Goal: Find contact information: Find contact information

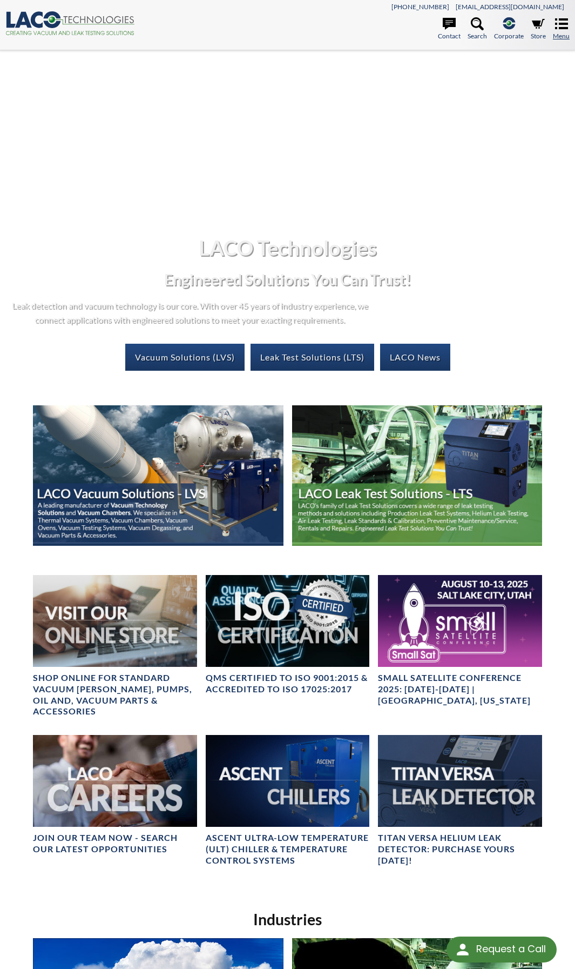
click at [556, 30] on icon at bounding box center [561, 23] width 13 height 13
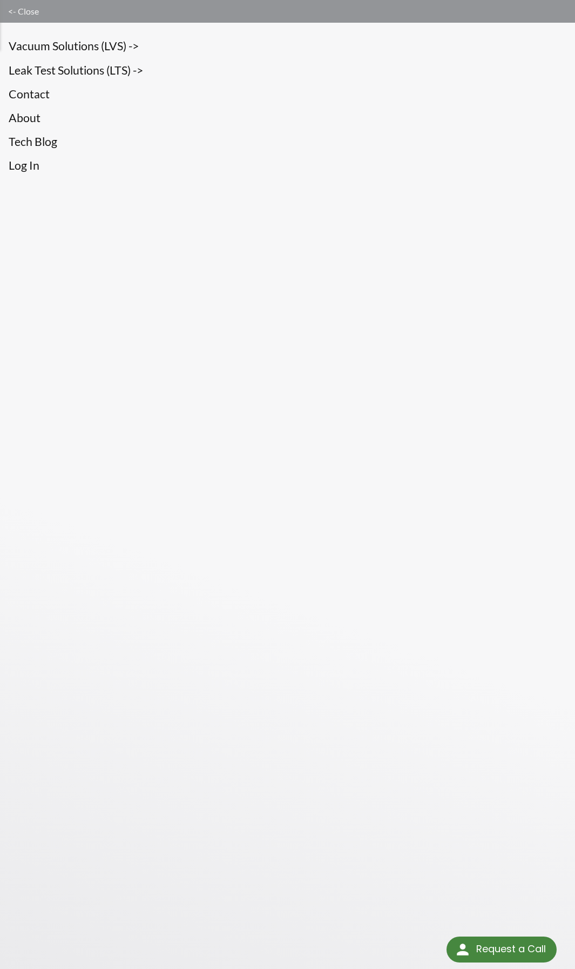
click at [21, 10] on link "<- Close" at bounding box center [287, 11] width 575 height 23
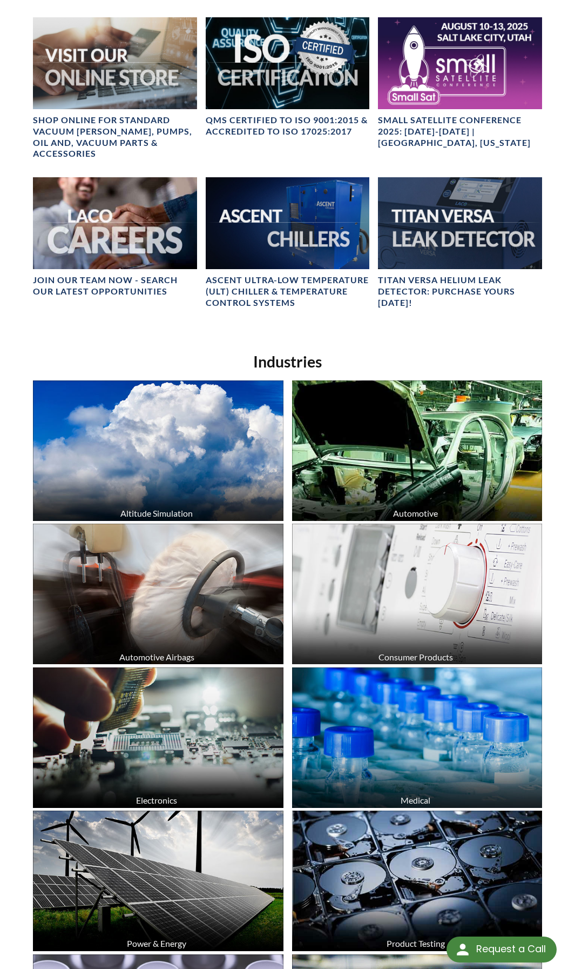
scroll to position [648, 0]
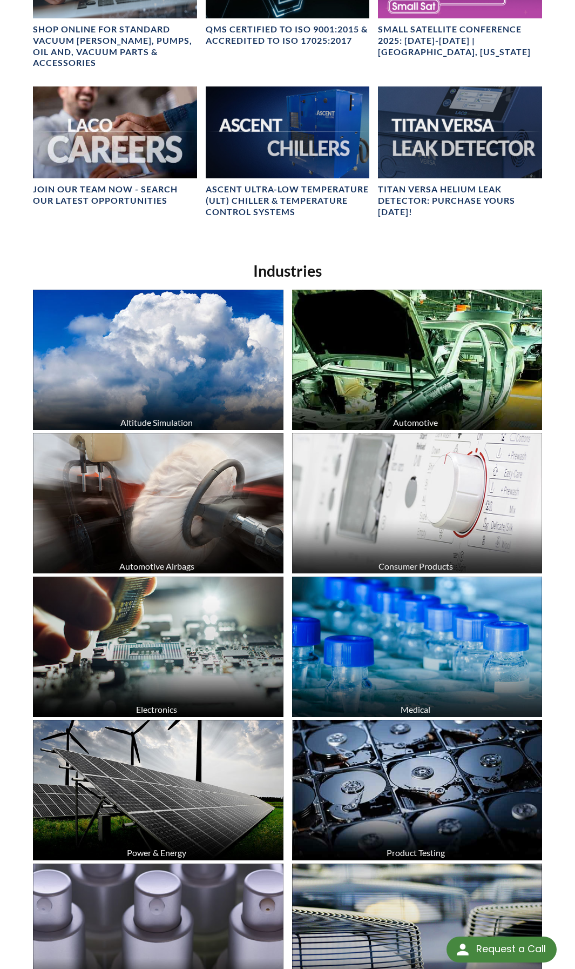
click at [525, 945] on div "Request a Call" at bounding box center [512, 948] width 70 height 25
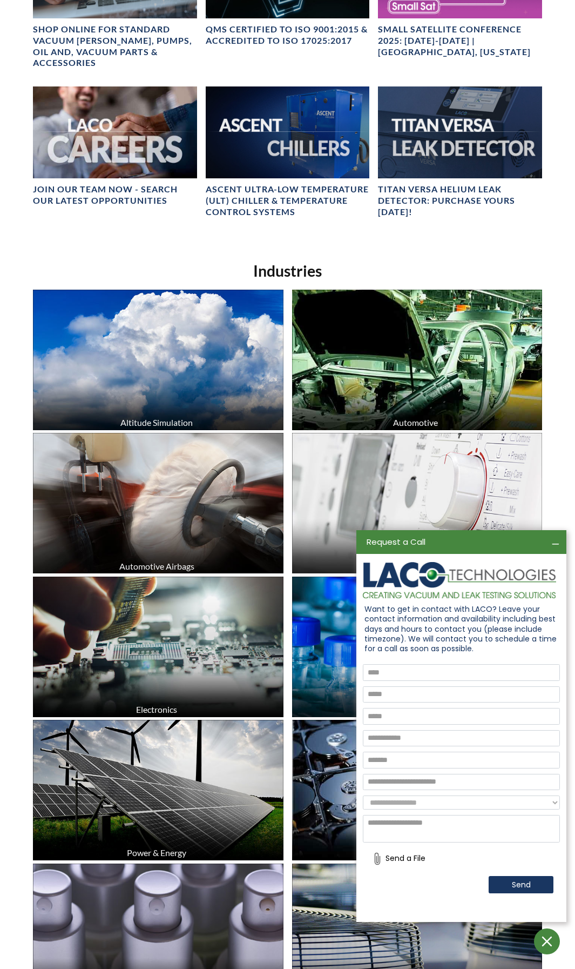
scroll to position [0, 0]
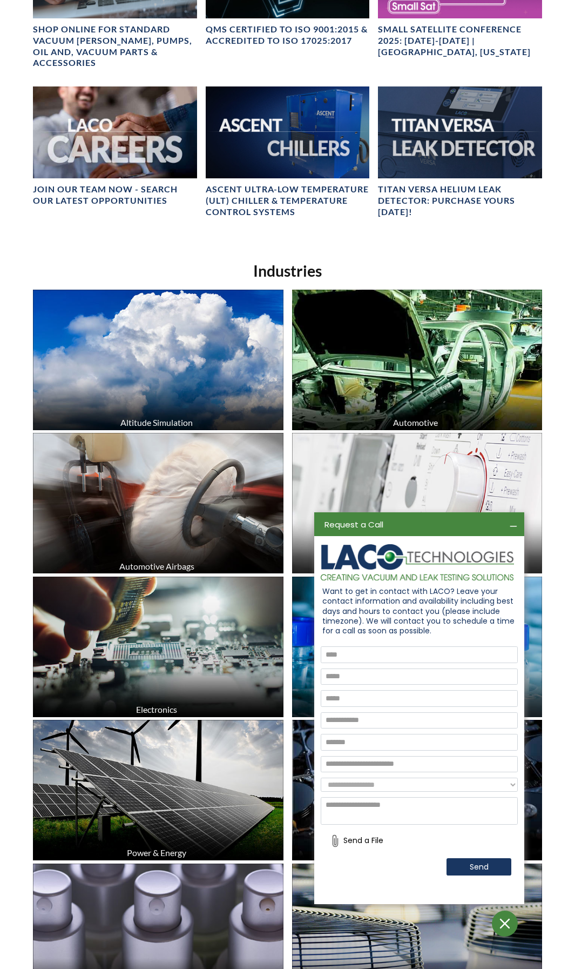
drag, startPoint x: 401, startPoint y: 608, endPoint x: 348, endPoint y: 591, distance: 55.9
click at [367, 647] on input "text" at bounding box center [419, 654] width 197 height 17
type input "*********"
click at [402, 669] on input "text" at bounding box center [419, 676] width 197 height 17
type input "**********"
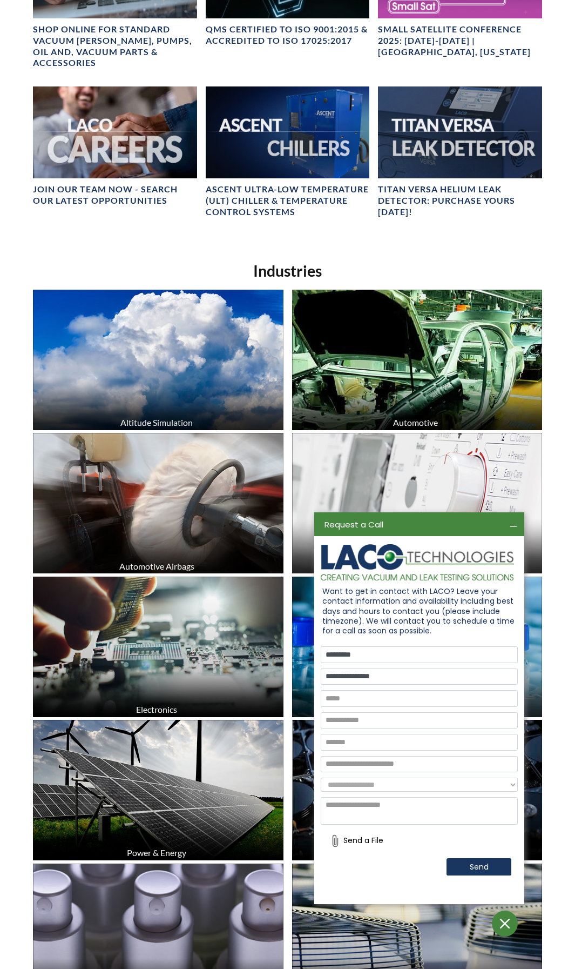
click at [370, 713] on input "text" at bounding box center [419, 720] width 197 height 17
type input "*"
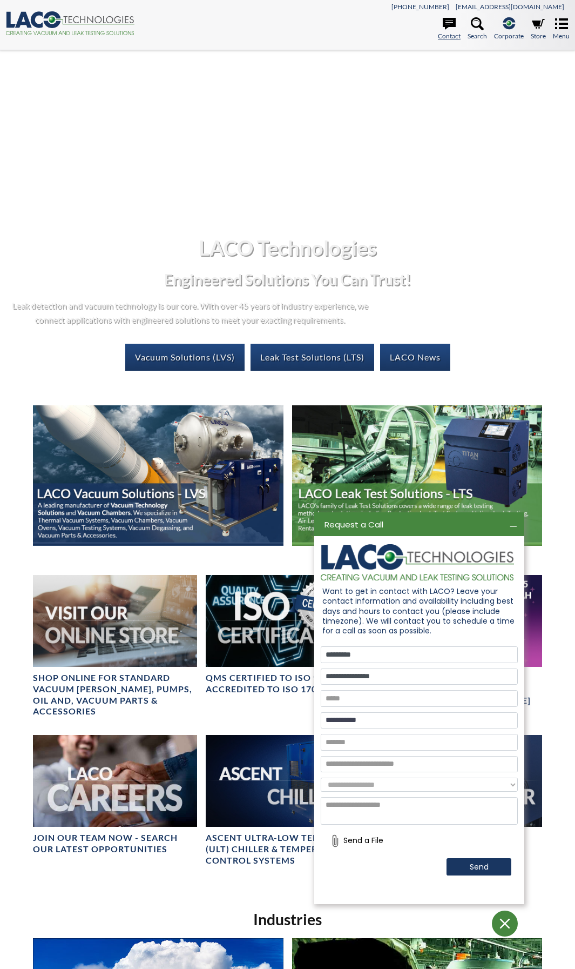
type input "**********"
click at [447, 26] on icon at bounding box center [449, 24] width 13 height 12
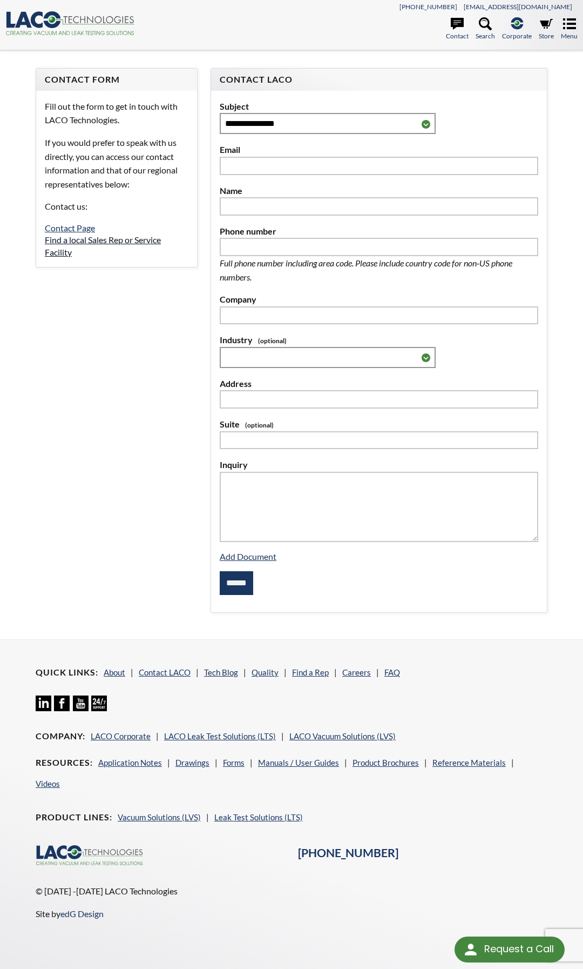
click at [92, 243] on link "Find a local Sales Rep or Service Facility" at bounding box center [103, 245] width 116 height 22
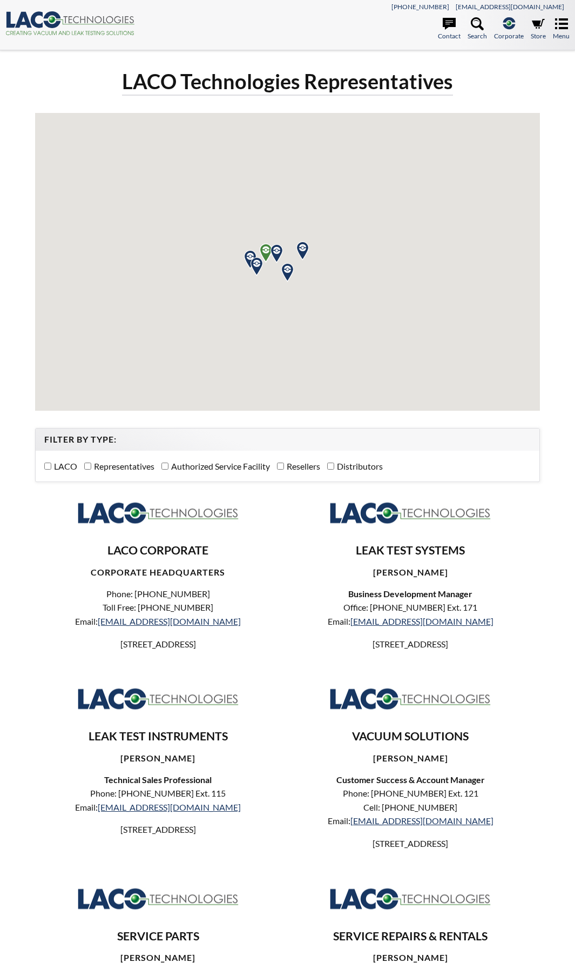
select select "Language Translate Widget"
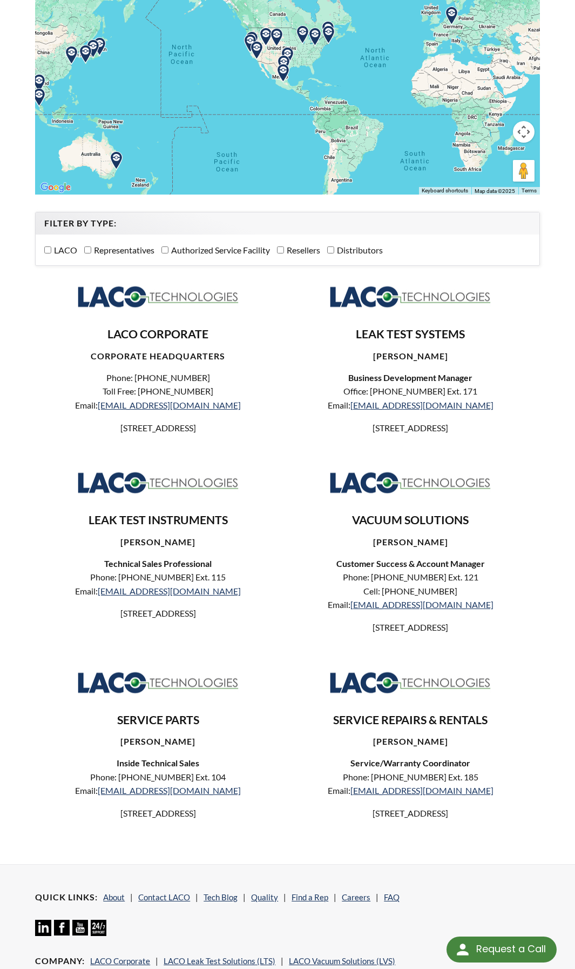
scroll to position [162, 0]
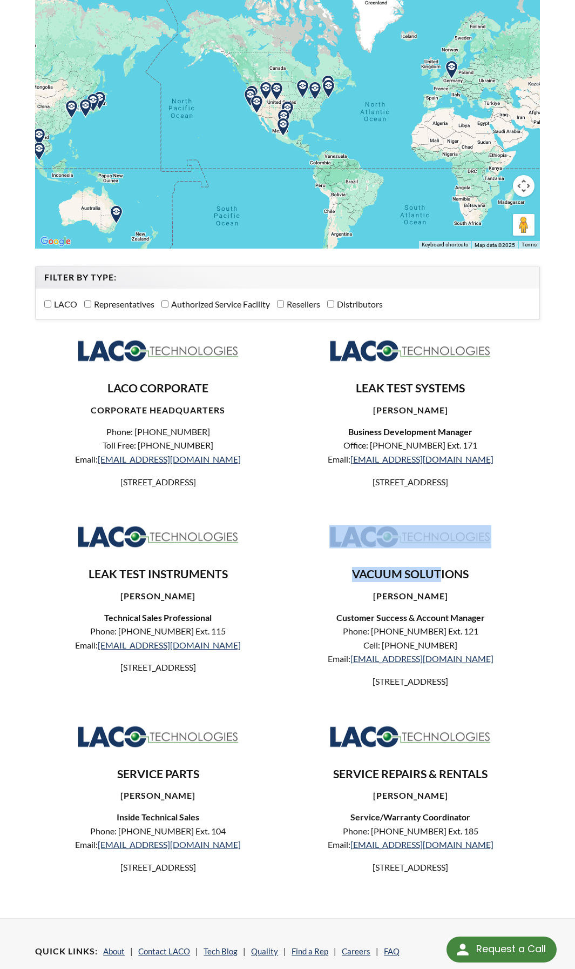
drag, startPoint x: 414, startPoint y: 553, endPoint x: 439, endPoint y: 568, distance: 29.1
click at [439, 568] on div "VACUUM SOLUTIONS JOHN REESE Customer Success & Account Manager Phone: 801-486-1…" at bounding box center [411, 601] width 246 height 173
click at [413, 548] on img at bounding box center [411, 536] width 162 height 23
click at [380, 536] on img at bounding box center [411, 536] width 162 height 23
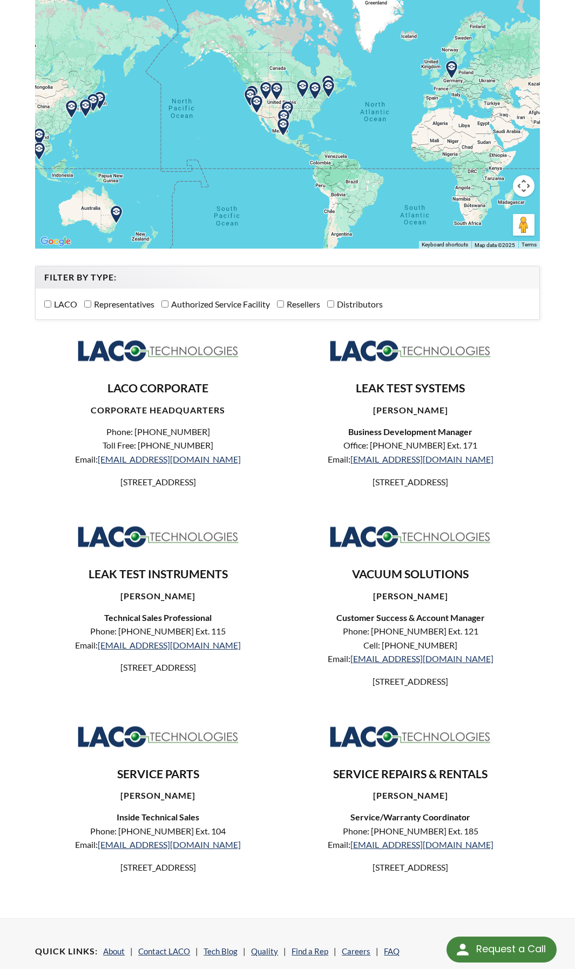
click at [348, 509] on div "LEAK TEST SYSTEMS MARK SCHOENWALD Business Development Manager Office: 801-486-…" at bounding box center [414, 421] width 252 height 185
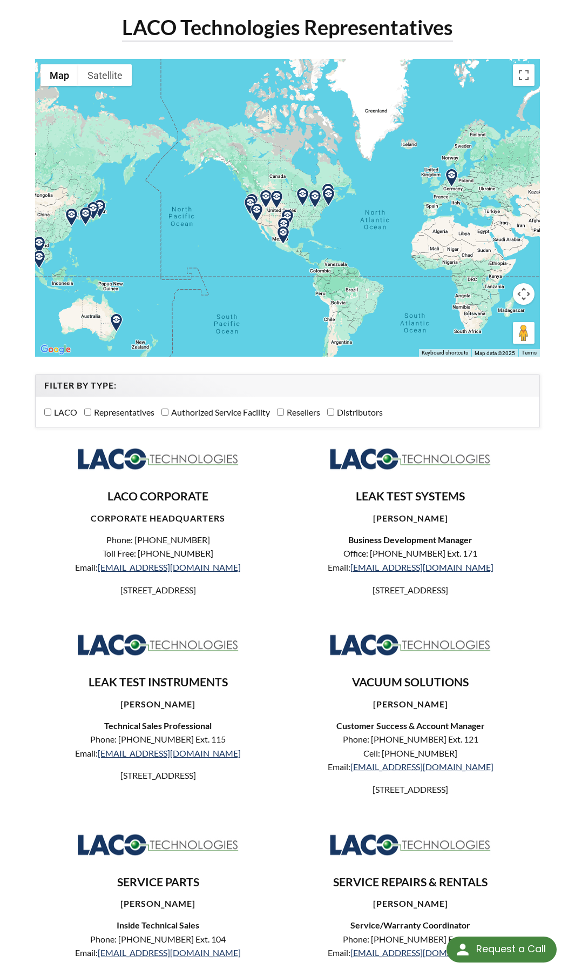
scroll to position [0, 0]
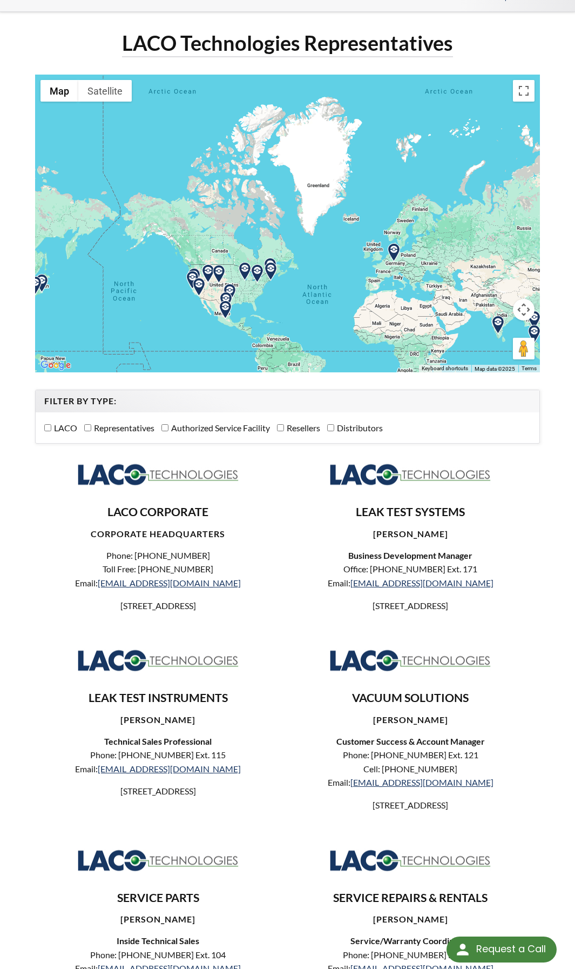
drag, startPoint x: 266, startPoint y: 244, endPoint x: 207, endPoint y: 274, distance: 65.7
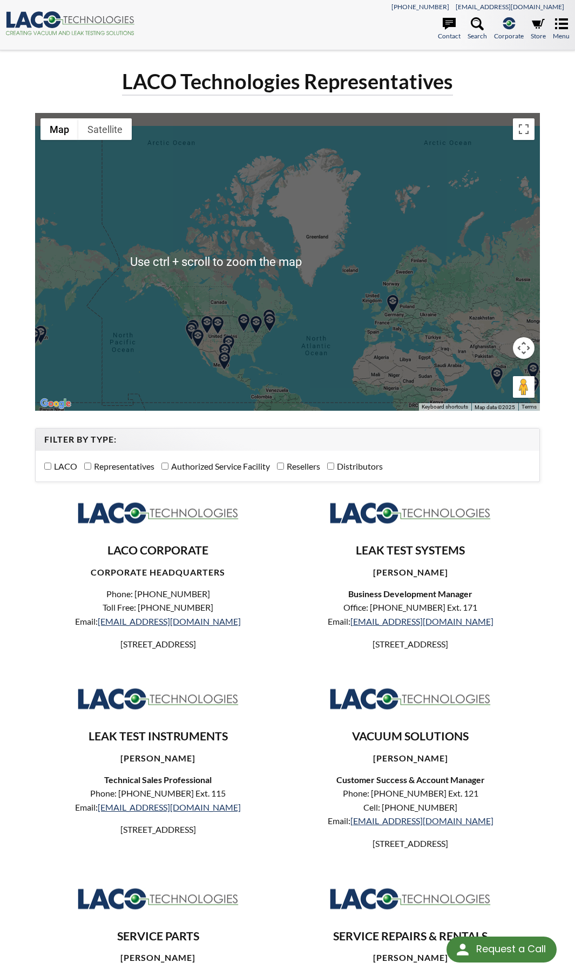
click at [193, 312] on div at bounding box center [287, 262] width 505 height 298
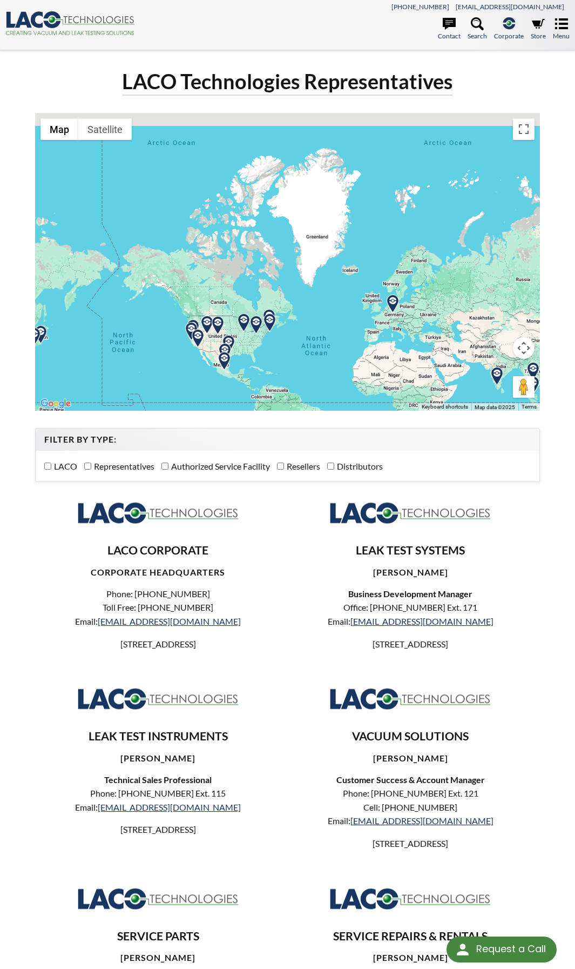
drag, startPoint x: 192, startPoint y: 320, endPoint x: 213, endPoint y: 286, distance: 40.3
click at [213, 286] on div "To navigate, press the arrow keys." at bounding box center [287, 262] width 505 height 298
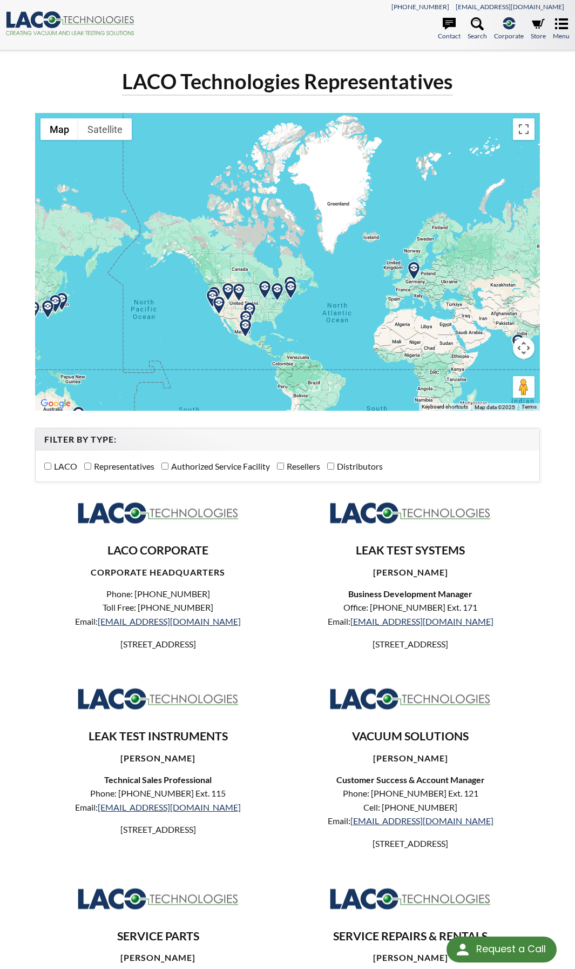
click at [212, 294] on img at bounding box center [212, 298] width 19 height 19
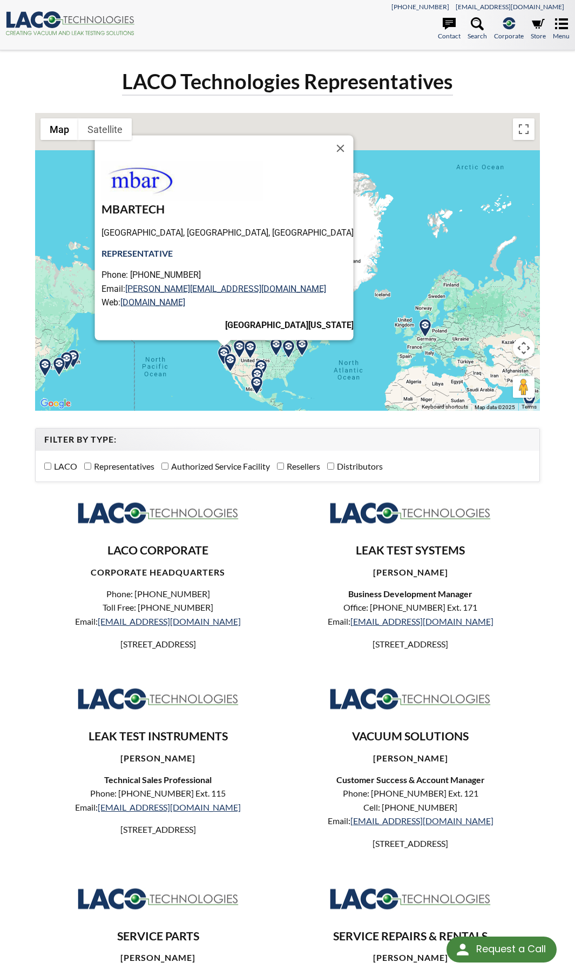
drag, startPoint x: 335, startPoint y: 346, endPoint x: 347, endPoint y: 333, distance: 18.4
click at [347, 333] on div "MBARTECH Silicon Valley, CA, USA REPRESENTATIVE Phone: 510-299-5131 Email: john…" at bounding box center [287, 262] width 505 height 298
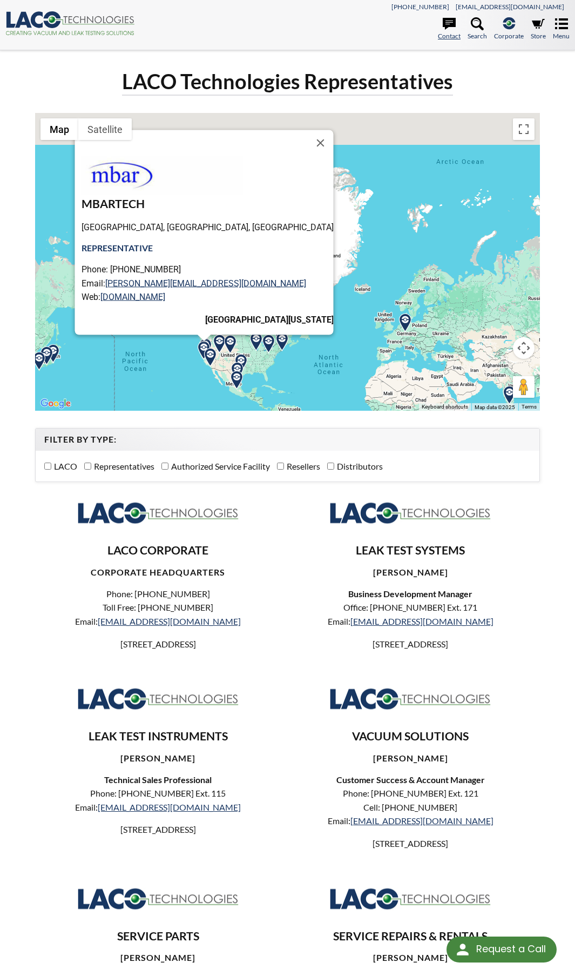
click at [457, 32] on link "Contact" at bounding box center [449, 29] width 23 height 24
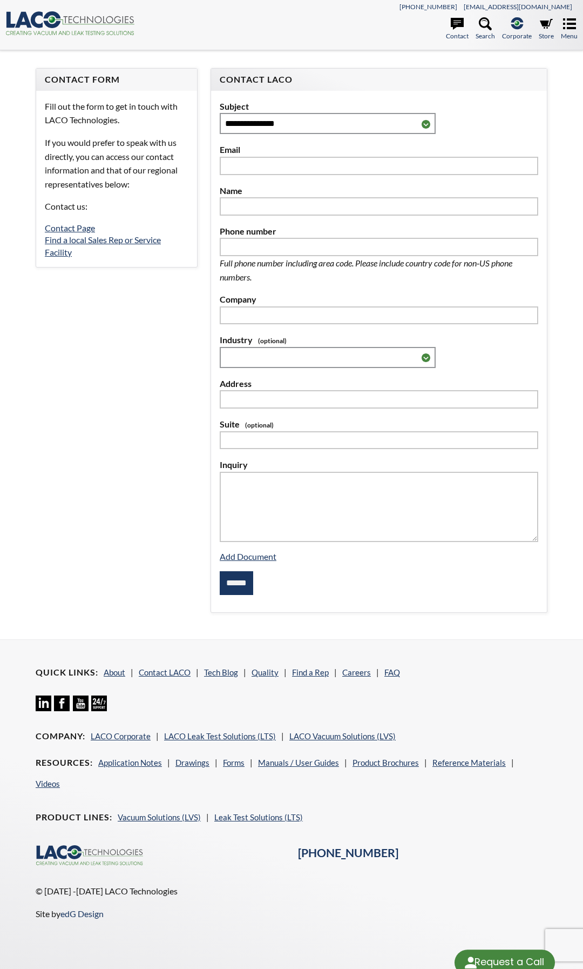
select select "Language Translate Widget"
click at [62, 256] on link "Find a local Sales Rep or Service Facility" at bounding box center [103, 245] width 116 height 22
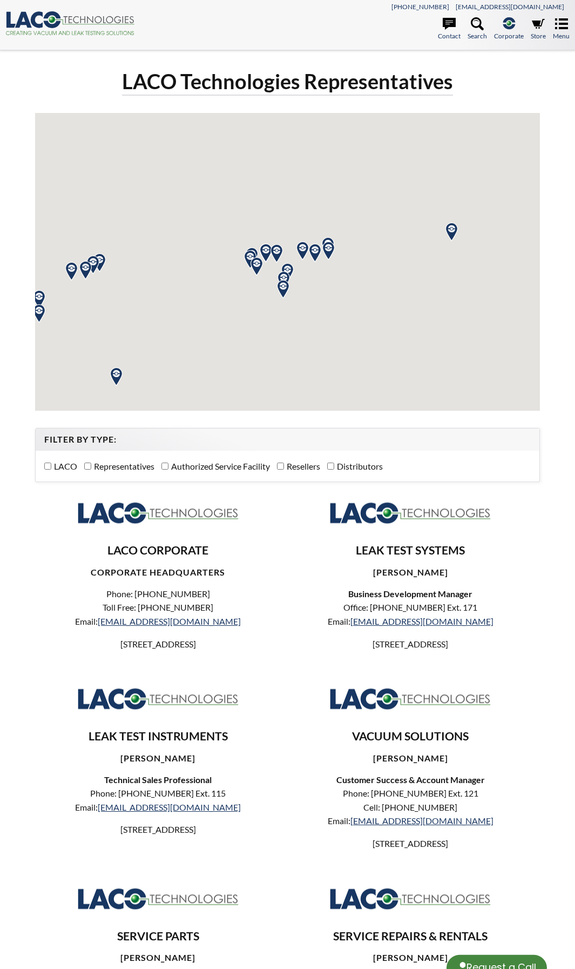
select select "Language Translate Widget"
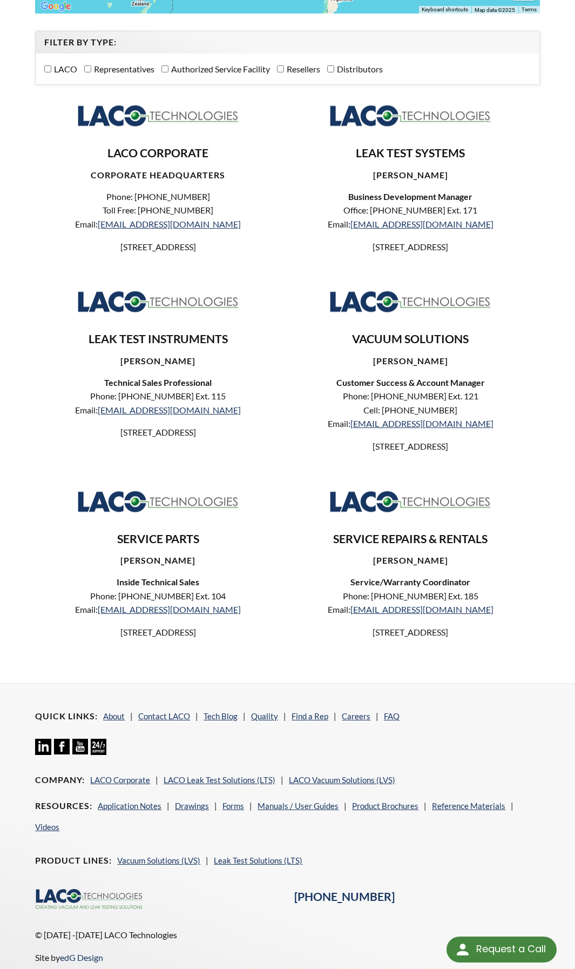
scroll to position [378, 0]
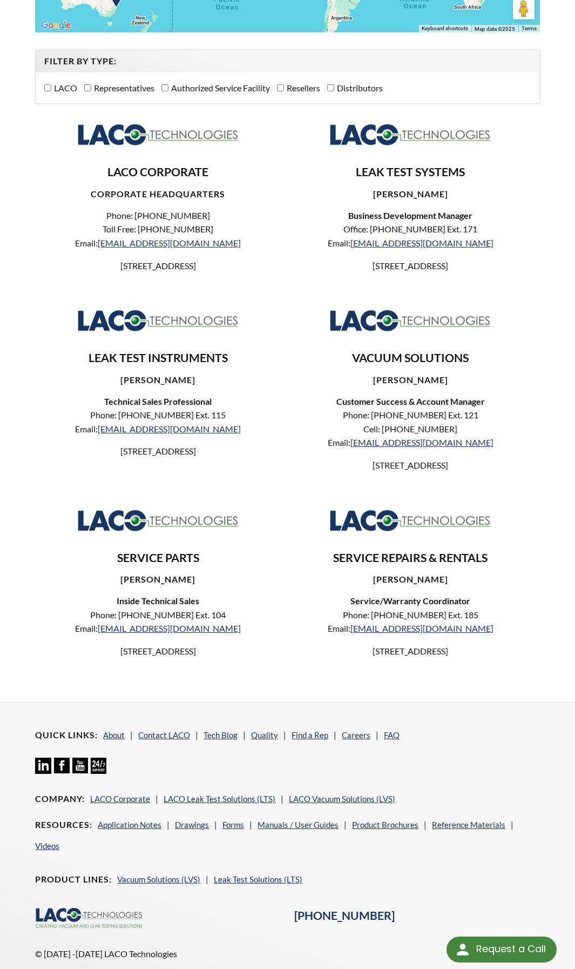
click at [291, 489] on div "VACUUM SOLUTIONS JOHN REESE Customer Success & Account Manager Phone: 801-486-1…" at bounding box center [414, 398] width 252 height 199
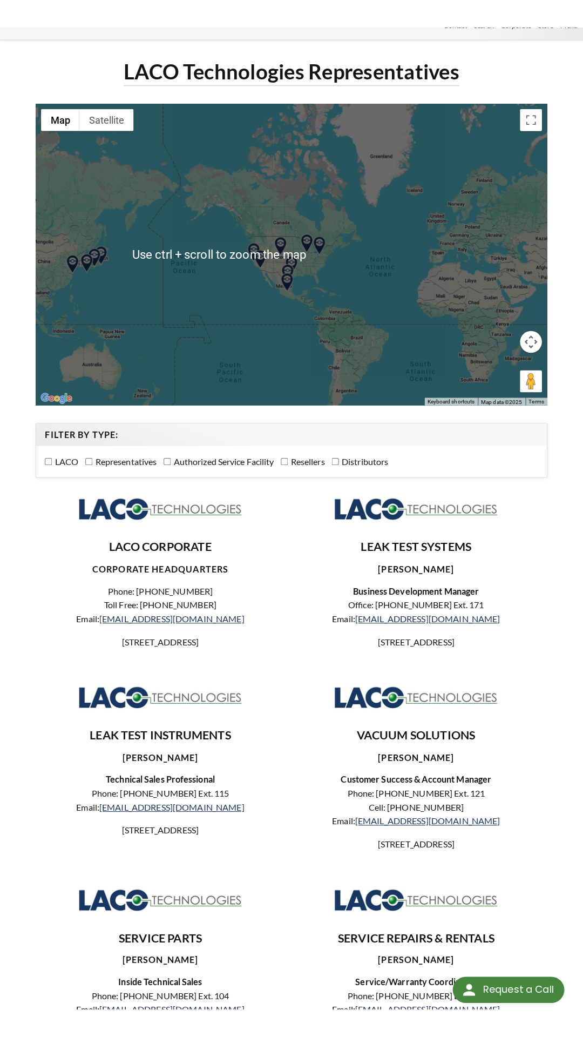
scroll to position [0, 0]
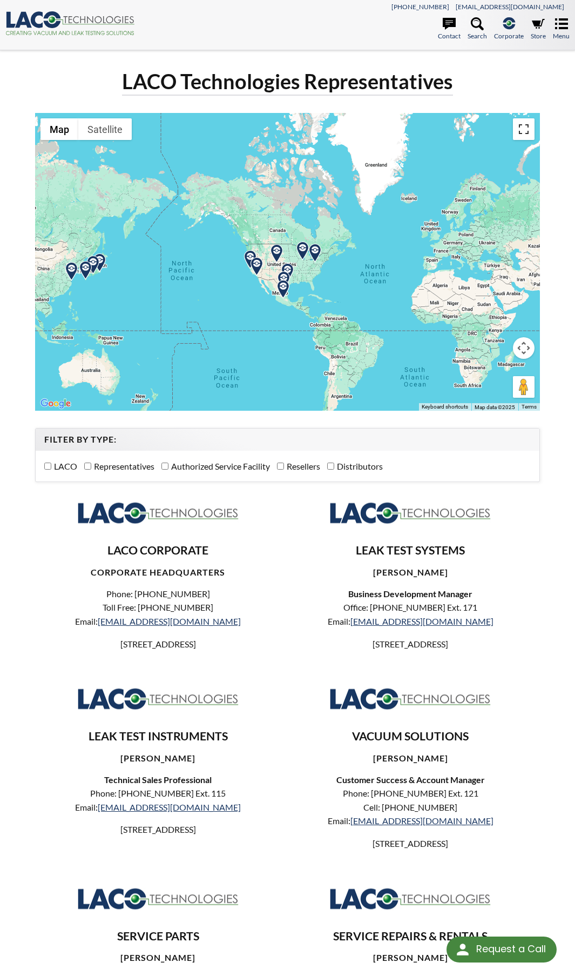
click at [521, 138] on button "Toggle fullscreen view" at bounding box center [524, 129] width 22 height 22
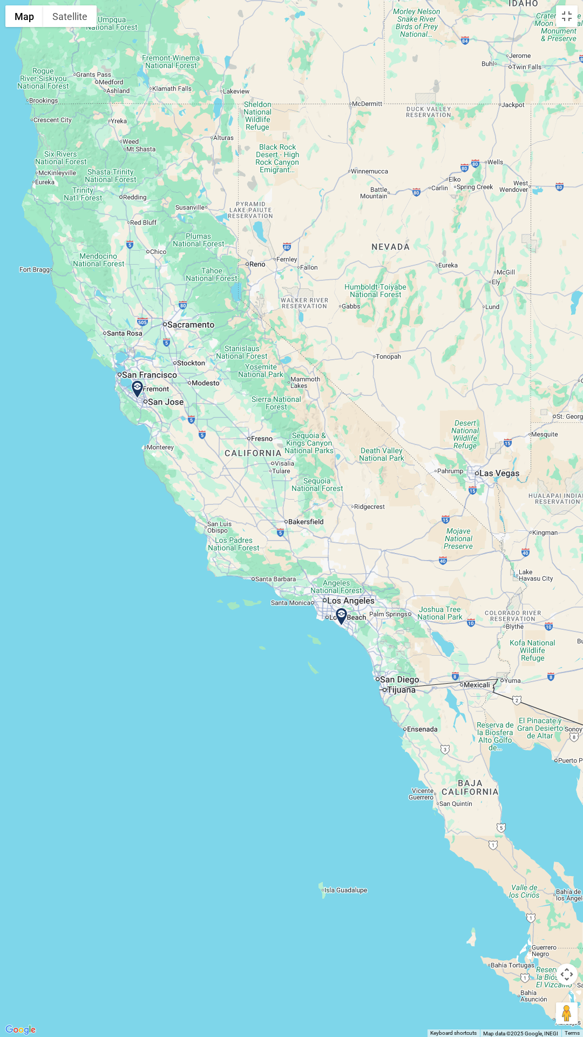
click at [346, 613] on img at bounding box center [341, 617] width 19 height 19
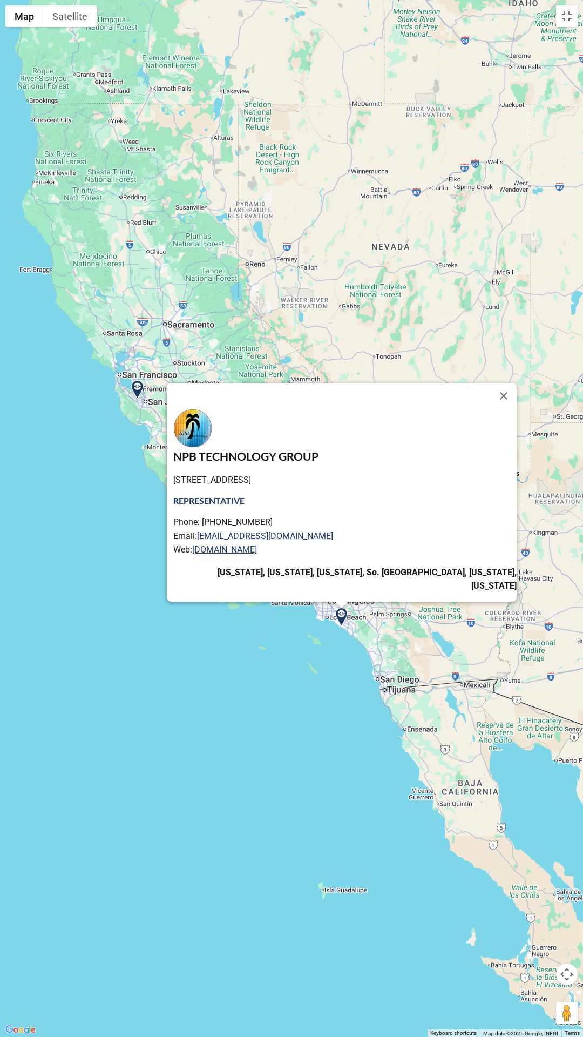
click at [138, 388] on img at bounding box center [137, 389] width 19 height 19
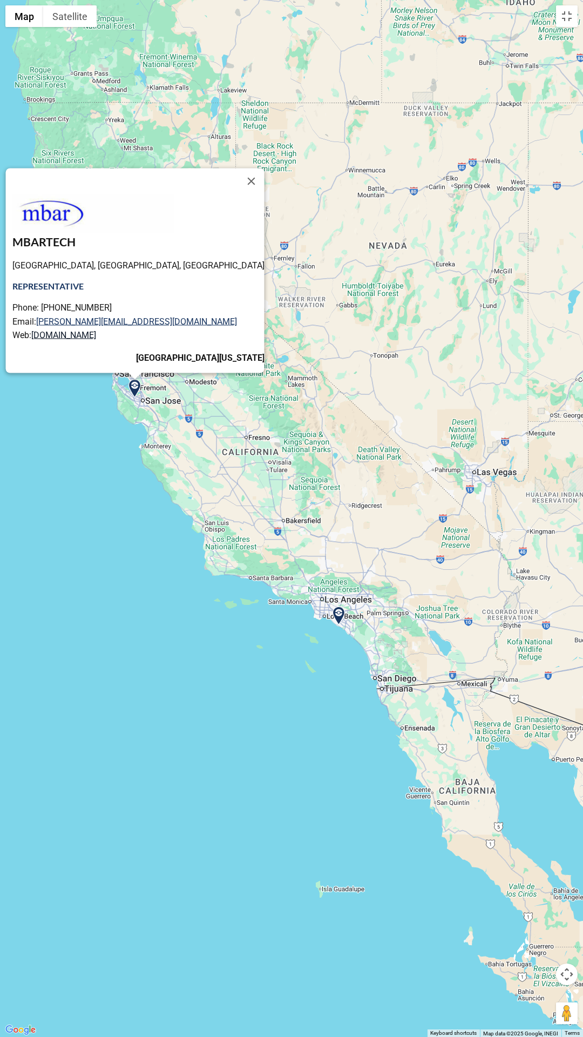
click at [88, 330] on link "www.mbartech.com" at bounding box center [63, 335] width 65 height 10
